Goal: Find specific page/section: Find specific page/section

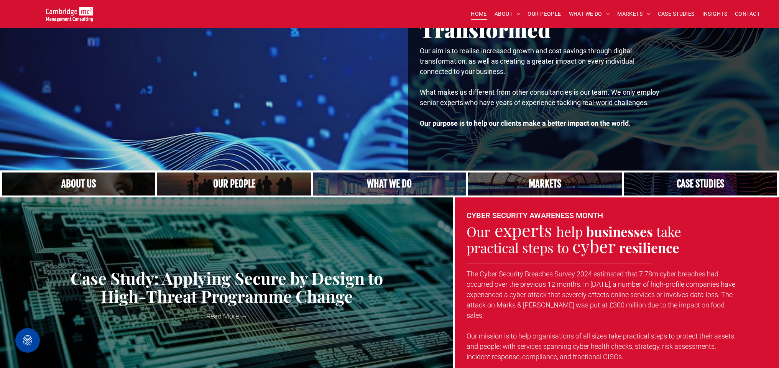
scroll to position [56, 0]
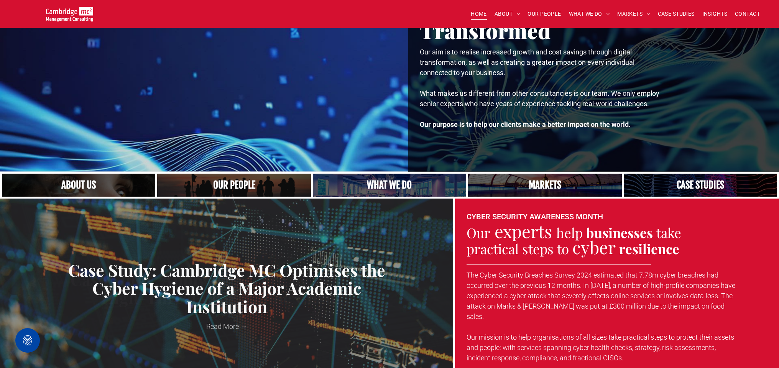
click at [225, 186] on link "A crowd in silhouette at sunset, on a rise or lookout point" at bounding box center [233, 185] width 162 height 25
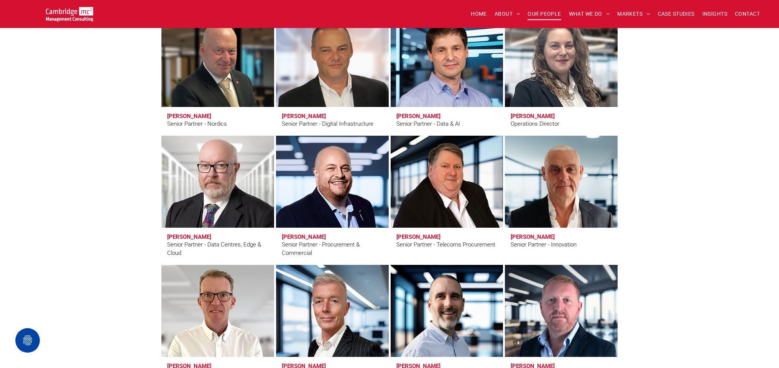
scroll to position [1023, 0]
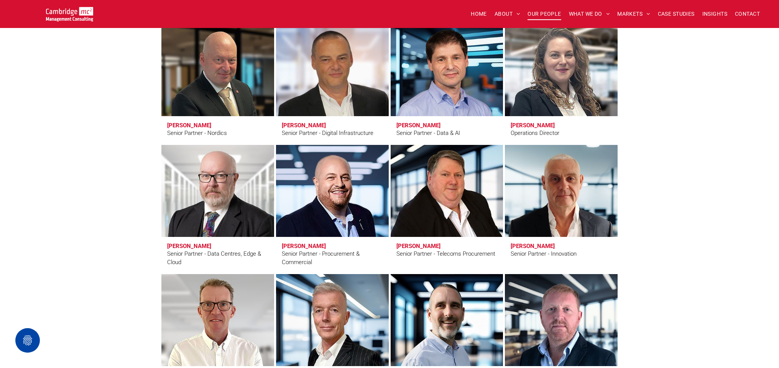
click at [445, 206] on link "Eric Green" at bounding box center [446, 190] width 119 height 97
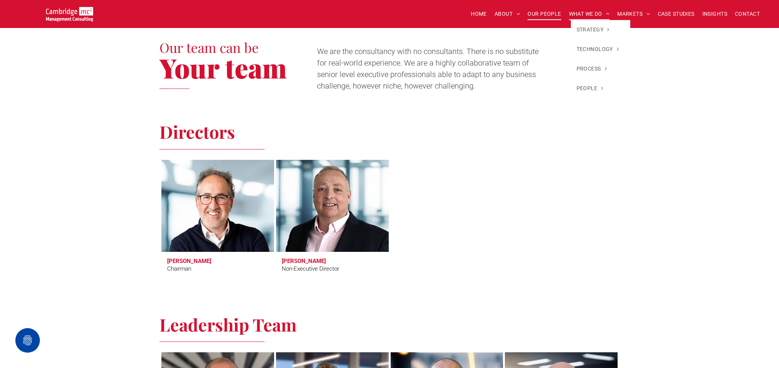
scroll to position [238, 0]
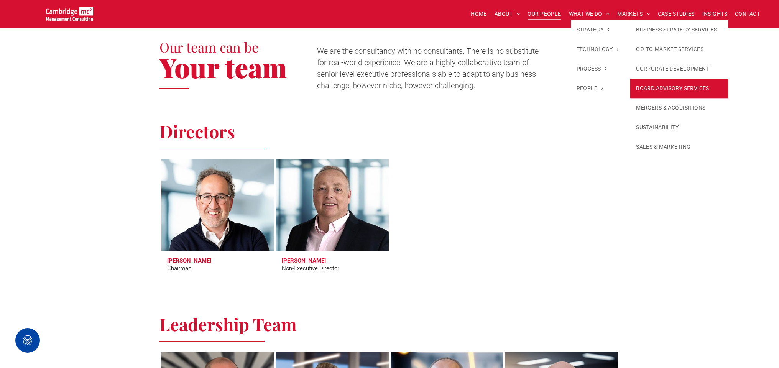
click at [679, 89] on link "BOARD ADVISORY SERVICES" at bounding box center [679, 89] width 98 height 20
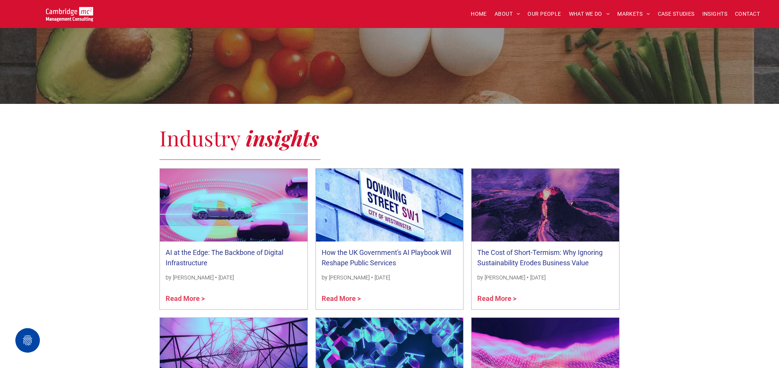
scroll to position [357, 0]
